Goal: Task Accomplishment & Management: Complete application form

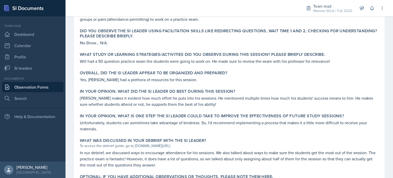
scroll to position [220, 0]
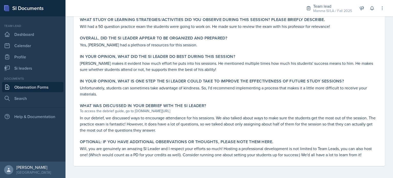
click at [49, 87] on link "Observation Forms" at bounding box center [32, 87] width 61 height 10
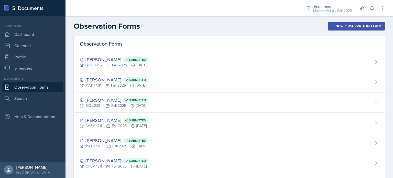
click at [356, 26] on div "New Observation Form" at bounding box center [356, 26] width 50 height 4
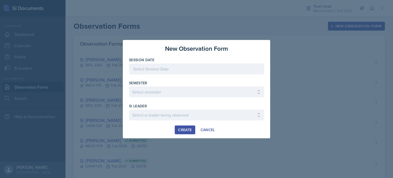
click at [209, 67] on div at bounding box center [196, 68] width 135 height 11
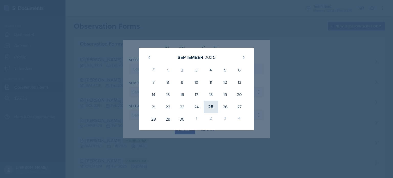
click at [213, 105] on div "25" at bounding box center [211, 107] width 14 height 12
type input "[DATE]"
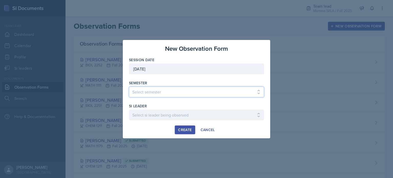
click at [178, 96] on select "Select semester All Spring 2021 Summer 2021 Spring 2022 Fall 2020 Fall 2021 Fal…" at bounding box center [196, 92] width 135 height 11
click at [129, 87] on select "Select semester All Spring 2021 Summer 2021 Spring 2022 Fall 2020 Fall 2021 Fal…" at bounding box center [196, 92] width 135 height 11
click at [158, 90] on select "Select semester All Spring 2021 Summer 2021 Spring 2022 Fall 2020 Fall 2021 Fal…" at bounding box center [196, 92] width 135 height 11
select select "2bed604d-1099-4043-b1bc-2365e8740244"
click at [129, 87] on select "Select semester All Spring 2021 Summer 2021 Spring 2022 Fall 2020 Fall 2021 Fal…" at bounding box center [196, 92] width 135 height 11
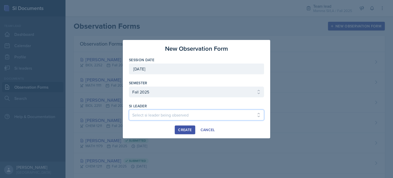
click at [186, 110] on select "Select si leader being observed [PERSON_NAME] / CHEM 1211 / Demon SI of [GEOGRA…" at bounding box center [196, 115] width 135 height 11
select select "7c185746-e33c-4352-b085-24fc0319a438"
click at [129, 110] on select "Select si leader being observed [PERSON_NAME] / CHEM 1211 / Demon SI of [GEOGRA…" at bounding box center [196, 115] width 135 height 11
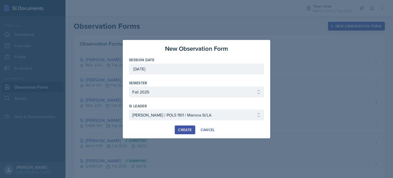
click at [190, 130] on div "Create" at bounding box center [185, 130] width 14 height 4
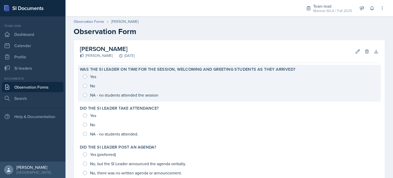
click at [103, 95] on div "Yes No NA - no students attended the session" at bounding box center [229, 86] width 299 height 28
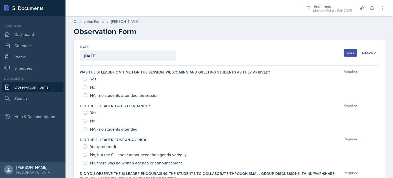
click at [105, 129] on span "NA - no students attended." at bounding box center [114, 128] width 48 height 5
click at [87, 129] on input "NA - no students attended." at bounding box center [85, 129] width 4 height 4
radio input "true"
click at [112, 96] on span "NA - no students attended the session" at bounding box center [124, 95] width 69 height 5
click at [87, 96] on input "NA - no students attended the session" at bounding box center [85, 95] width 4 height 4
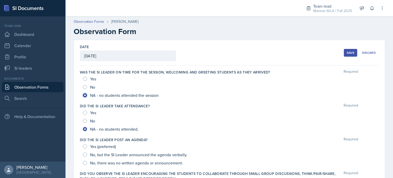
radio input "true"
click at [109, 161] on span "No, there was no written agenda or announcement." at bounding box center [136, 162] width 93 height 5
click at [87, 161] on input "No, there was no written agenda or announcement." at bounding box center [85, 163] width 4 height 4
radio input "true"
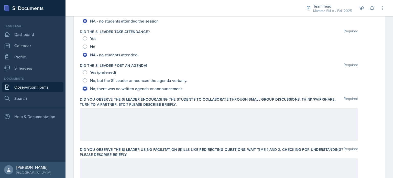
scroll to position [74, 0]
click at [127, 125] on div at bounding box center [219, 124] width 278 height 33
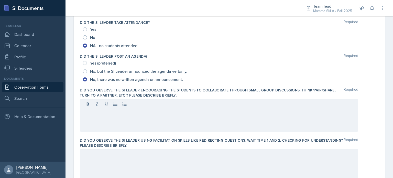
click at [170, 90] on label "Did you observe the SI Leader encouraging the students to collaborate through s…" at bounding box center [212, 93] width 264 height 10
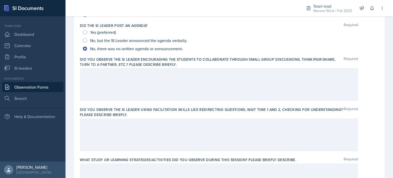
scroll to position [103, 0]
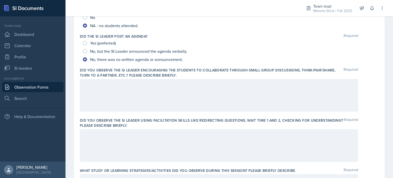
click at [198, 93] on div at bounding box center [219, 95] width 278 height 33
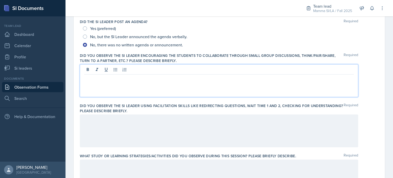
scroll to position [117, 0]
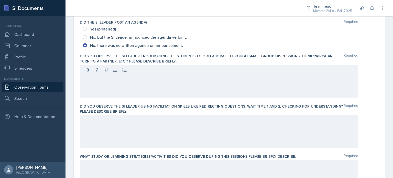
click at [165, 58] on label "Did you observe the SI Leader encouraging the students to collaborate through s…" at bounding box center [212, 58] width 264 height 10
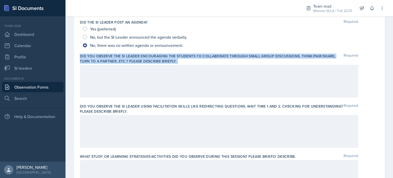
click at [165, 58] on label "Did you observe the SI Leader encouraging the students to collaborate through s…" at bounding box center [212, 58] width 264 height 10
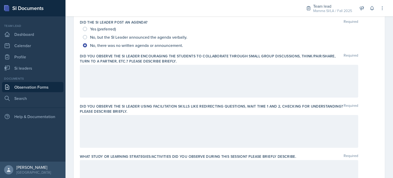
click at [175, 88] on div at bounding box center [219, 81] width 278 height 33
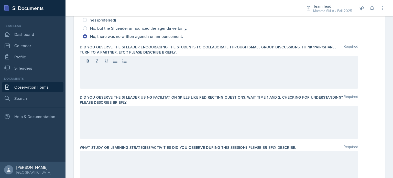
click at [167, 48] on label "Did you observe the SI Leader encouraging the students to collaborate through s…" at bounding box center [212, 50] width 264 height 10
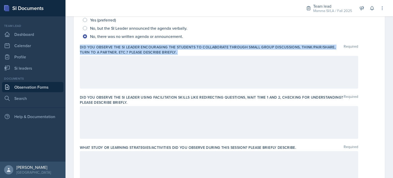
click at [167, 48] on label "Did you observe the SI Leader encouraging the students to collaborate through s…" at bounding box center [212, 50] width 264 height 10
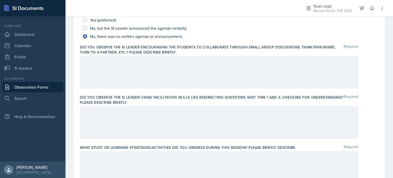
click at [184, 98] on label "Did you observe the SI Leader using facilitation skills like redirecting questi…" at bounding box center [212, 100] width 264 height 10
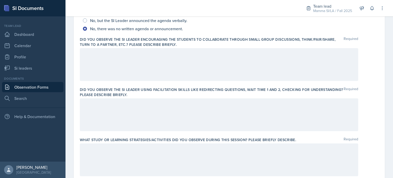
scroll to position [137, 0]
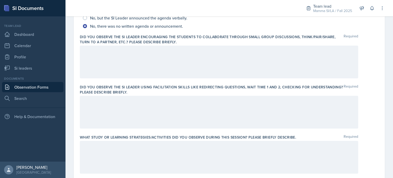
click at [164, 55] on div at bounding box center [219, 62] width 278 height 33
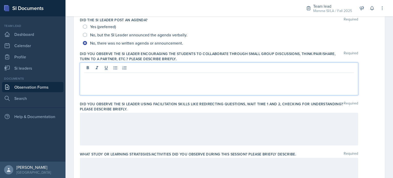
scroll to position [120, 0]
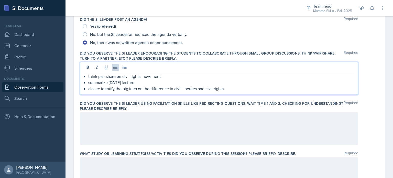
click at [100, 90] on p "closer: identify the big idea on the difference in civil liberties and civil ri…" at bounding box center [221, 88] width 266 height 6
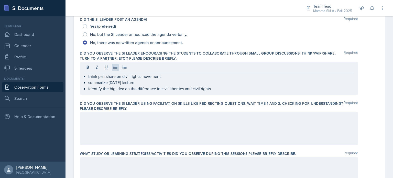
click at [226, 92] on div "think pair share on civil rights movement summarize [DATE] lecture identify the…" at bounding box center [219, 78] width 278 height 33
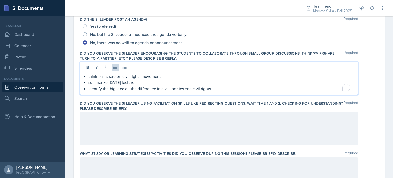
click at [217, 84] on p "summarize [DATE] lecture" at bounding box center [221, 82] width 266 height 6
click at [226, 90] on p "identify the big idea on the difference in civil liberties and civil rights" at bounding box center [221, 88] width 266 height 6
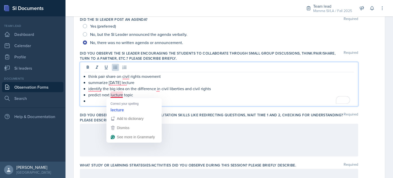
click at [112, 94] on p "predict next lucture topic" at bounding box center [221, 95] width 266 height 6
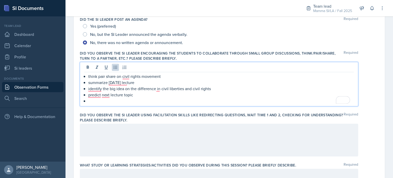
click at [110, 102] on p "To enrich screen reader interactions, please activate Accessibility in Grammarl…" at bounding box center [221, 101] width 266 height 6
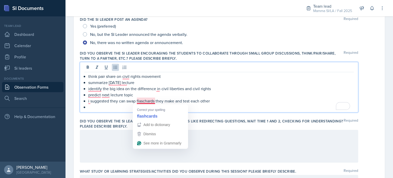
click at [147, 101] on p "i suggested they can swap flaschards they make and test each other" at bounding box center [221, 101] width 266 height 6
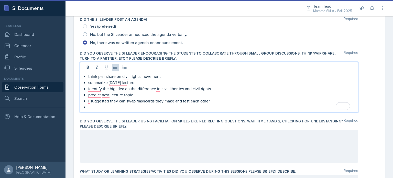
click at [104, 106] on p "To enrich screen reader interactions, please activate Accessibility in Grammarl…" at bounding box center [221, 107] width 266 height 6
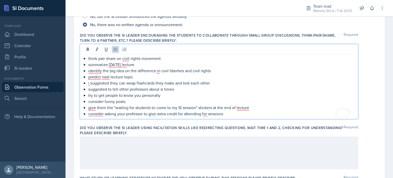
scroll to position [157, 0]
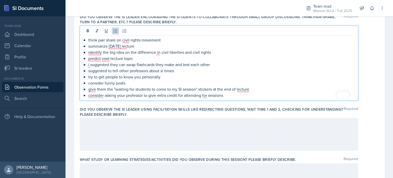
click at [231, 98] on p "consider asking your professor to give extra credit for attending for sessions" at bounding box center [221, 95] width 266 height 6
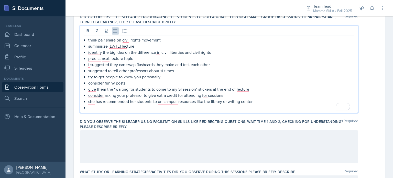
click at [254, 102] on p "she has recommended her students to on campus resources like the library or wri…" at bounding box center [221, 101] width 266 height 6
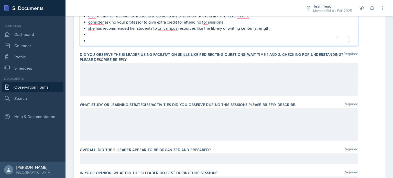
scroll to position [230, 0]
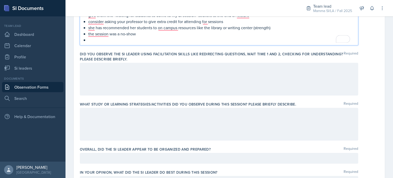
click at [130, 39] on p "To enrich screen reader interactions, please activate Accessibility in Grammarl…" at bounding box center [221, 40] width 266 height 6
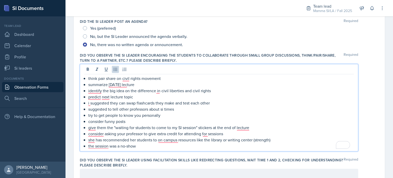
scroll to position [118, 0]
click at [232, 136] on p "consider asking your professor to give extra credit for attending for sessions" at bounding box center [221, 133] width 266 height 6
click at [114, 134] on p "consider asking your professor to give extra credit for attending for sessions" at bounding box center [221, 133] width 266 height 6
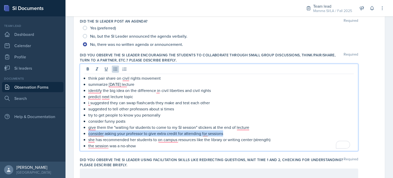
click at [114, 134] on p "consider asking your professor to give extra credit for attending for sessions" at bounding box center [221, 133] width 266 height 6
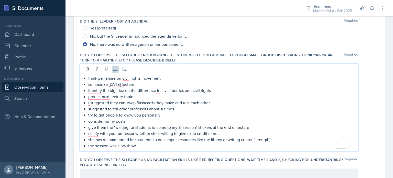
click at [138, 144] on p "the session was a no-show" at bounding box center [221, 146] width 266 height 6
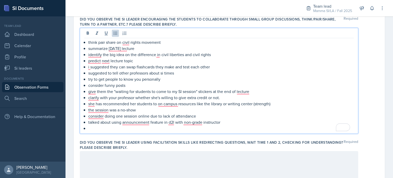
scroll to position [154, 0]
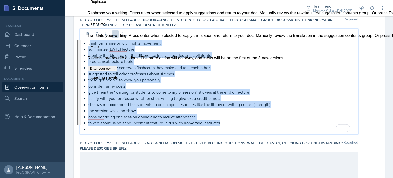
drag, startPoint x: 240, startPoint y: 119, endPoint x: 88, endPoint y: 42, distance: 170.7
click at [88, 42] on div "think pair share on civil rights movement summarize [DATE] lecture identify the…" at bounding box center [219, 86] width 270 height 92
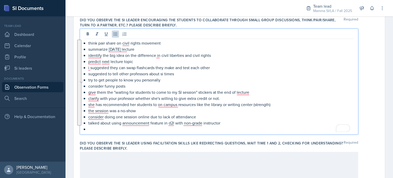
click at [88, 42] on div "think pair share on civil rights movement summarize [DATE] lecture identify the…" at bounding box center [219, 86] width 270 height 92
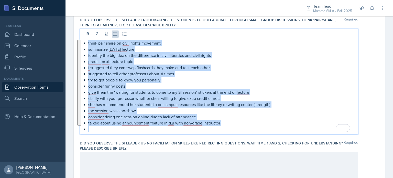
drag, startPoint x: 87, startPoint y: 43, endPoint x: 233, endPoint y: 127, distance: 168.2
click at [233, 127] on div "think pair share on civil rights movement summarize [DATE] lecture identify the…" at bounding box center [219, 86] width 270 height 92
copy ul "think pair share on civil rights movement summarize [DATE] lecture identify the…"
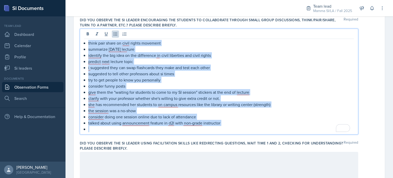
click at [139, 66] on p "i suggested they can swap flashcards they make and test each other" at bounding box center [221, 67] width 266 height 6
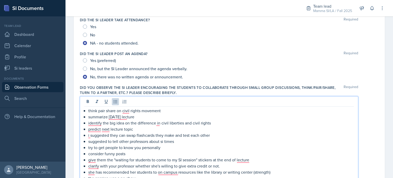
scroll to position [0, 0]
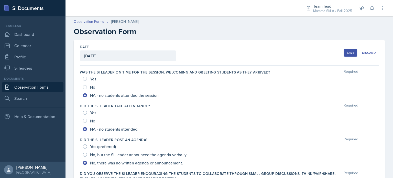
click at [347, 52] on div "Save" at bounding box center [351, 53] width 8 height 4
